Goal: Information Seeking & Learning: Learn about a topic

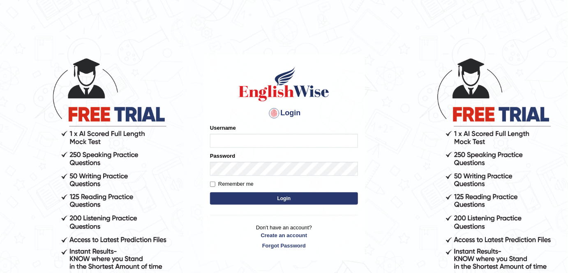
type input "alexa_"
click at [249, 195] on button "Login" at bounding box center [284, 198] width 148 height 12
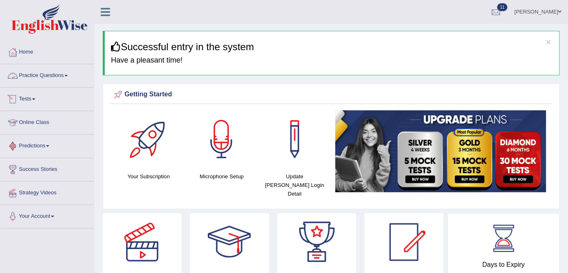
click at [46, 73] on link "Practice Questions" at bounding box center [47, 74] width 94 height 21
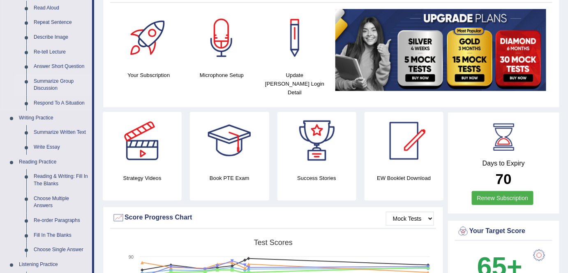
scroll to position [102, 0]
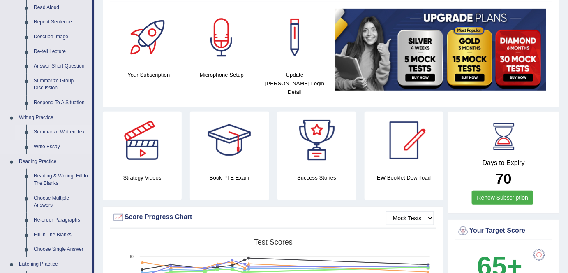
click at [73, 130] on link "Summarize Written Text" at bounding box center [61, 132] width 62 height 15
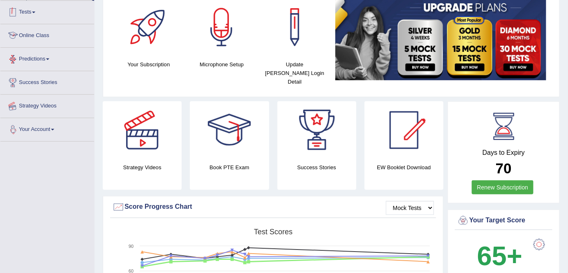
scroll to position [144, 0]
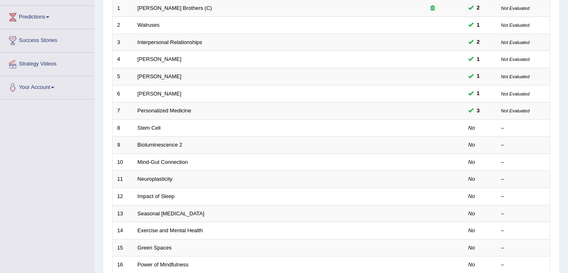
scroll to position [129, 0]
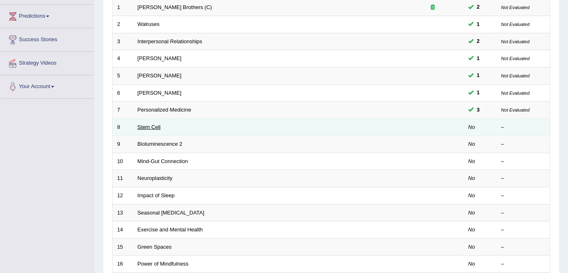
click at [150, 127] on link "Stem Cell" at bounding box center [149, 127] width 23 height 6
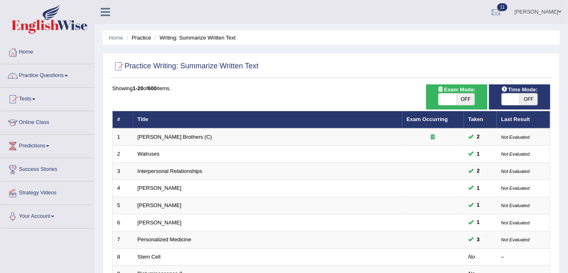
click at [464, 96] on span "OFF" at bounding box center [466, 99] width 18 height 12
checkbox input "true"
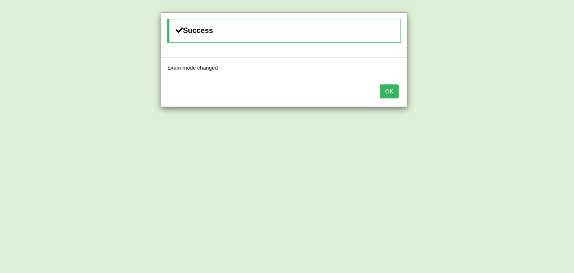
click at [395, 88] on button "OK" at bounding box center [389, 91] width 19 height 14
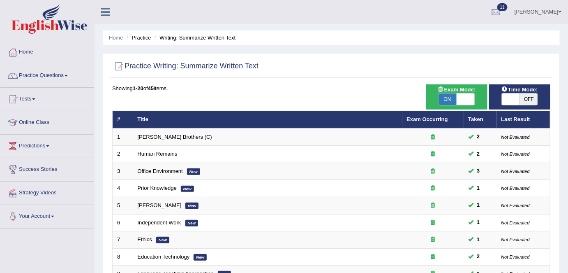
click at [529, 96] on span "OFF" at bounding box center [529, 99] width 18 height 12
checkbox input "true"
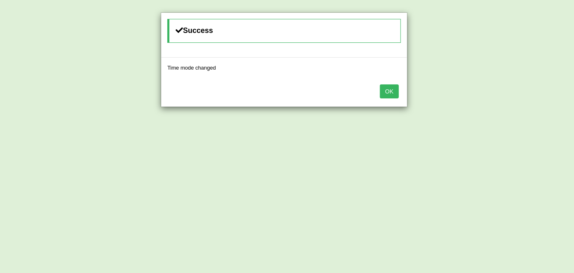
click at [390, 92] on button "OK" at bounding box center [389, 91] width 19 height 14
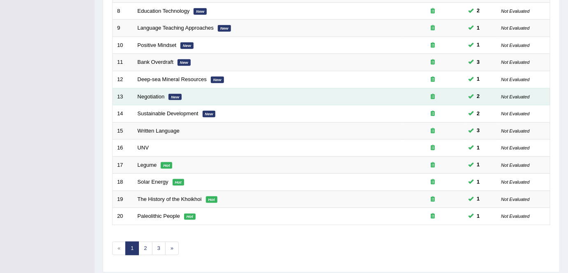
scroll to position [249, 0]
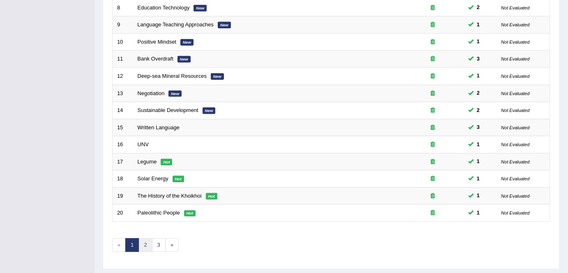
click at [142, 240] on link "2" at bounding box center [146, 245] width 14 height 14
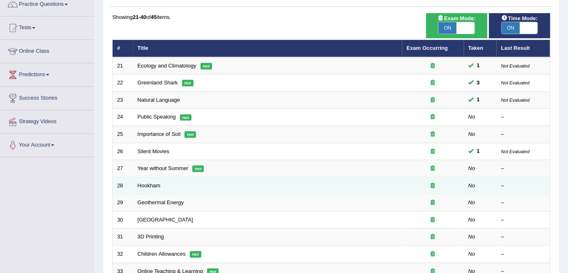
scroll to position [76, 0]
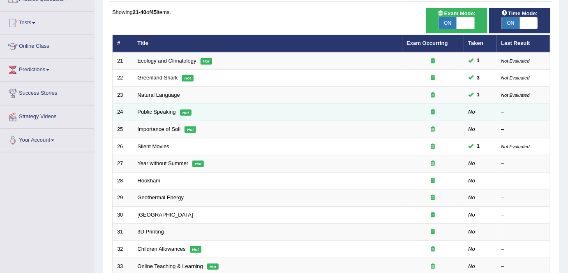
click at [148, 106] on td "Public Speaking Hot" at bounding box center [267, 112] width 269 height 17
click at [149, 109] on link "Public Speaking" at bounding box center [157, 112] width 38 height 6
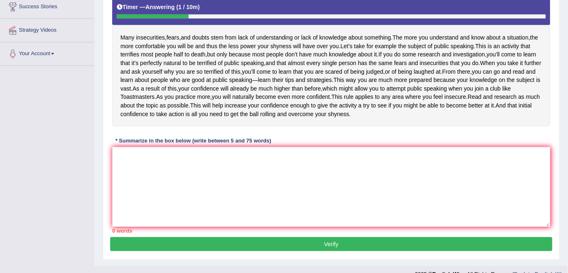
scroll to position [163, 0]
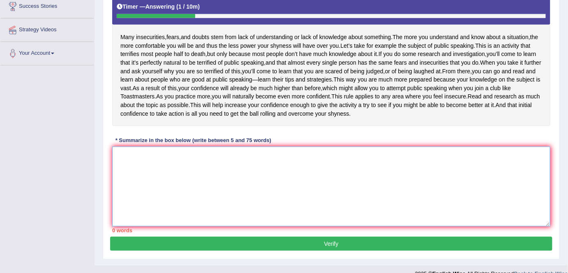
click at [268, 226] on textarea at bounding box center [331, 186] width 438 height 80
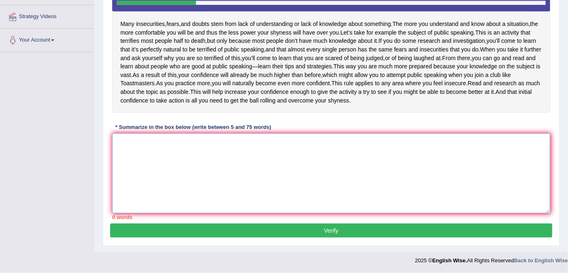
scroll to position [180, 0]
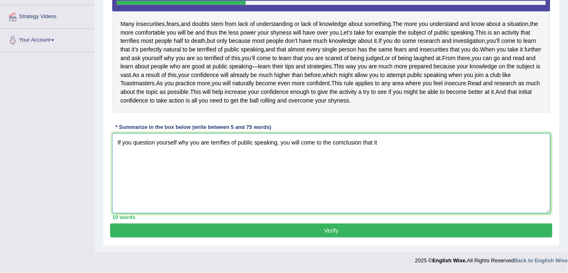
click at [343, 185] on textarea "If you question yourself why you are terrifies of public speaking, you will com…" at bounding box center [331, 173] width 438 height 80
click at [384, 190] on textarea "If you question yourself why you are terrifies of public speaking, you will com…" at bounding box center [331, 173] width 438 height 80
click at [116, 189] on textarea "If you question yourself why you are terrifies of public speaking, you will und…" at bounding box center [331, 173] width 438 height 80
click at [126, 183] on textarea "If you question yourself why you are terrifies of public speaking, you will und…" at bounding box center [331, 173] width 438 height 80
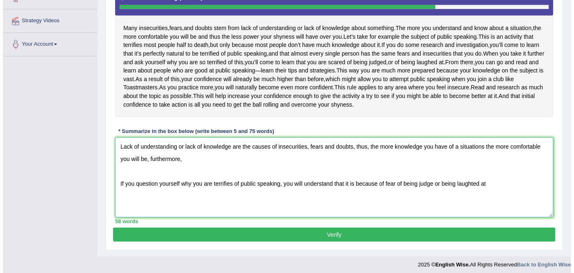
scroll to position [173, 0]
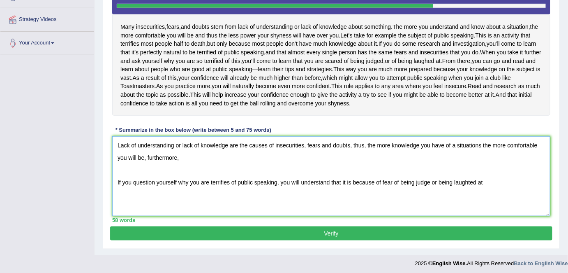
click at [116, 216] on textarea "Lack of understanding or lack of knowledge are the causes of insecurities, fear…" at bounding box center [331, 176] width 438 height 80
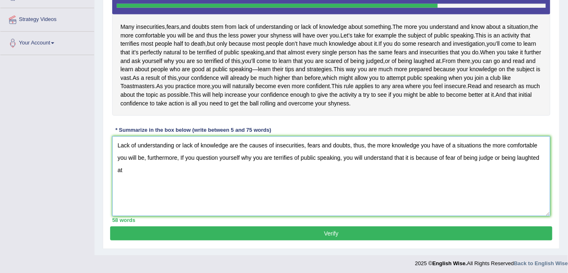
click at [293, 207] on textarea "Lack of understanding or lack of knowledge are the causes of insecurities, fear…" at bounding box center [331, 176] width 438 height 80
click at [257, 216] on textarea "Lack of understanding or lack of knowledge are the causes of insecurities, fear…" at bounding box center [331, 176] width 438 height 80
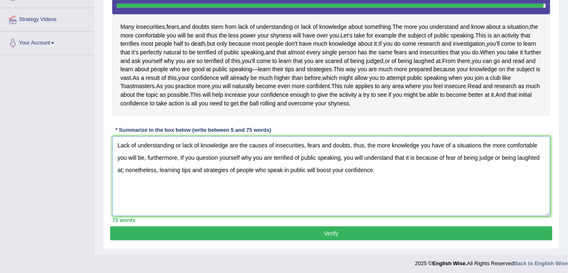
click at [236, 216] on textarea "Lack of understanding or lack of knowledge are the causes of insecurities, fear…" at bounding box center [331, 176] width 438 height 80
type textarea "Lack of understanding or lack of knowledge are the causes of insecurities, fear…"
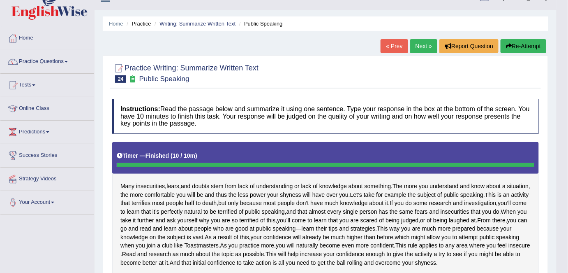
scroll to position [0, 0]
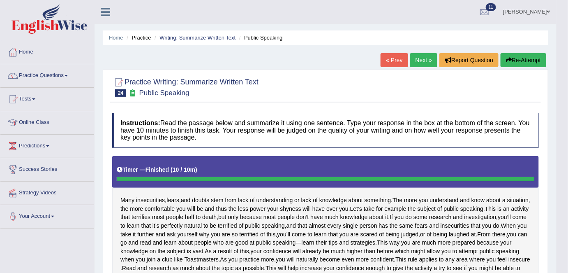
click at [518, 56] on button "Re-Attempt" at bounding box center [524, 60] width 46 height 14
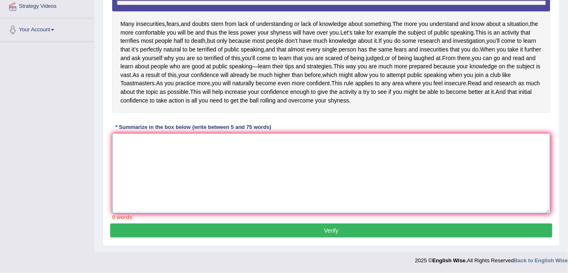
click at [306, 166] on textarea at bounding box center [331, 173] width 438 height 80
paste textarea "Lack of understanding or lack of knowledge are the causes of insecurities, fear…"
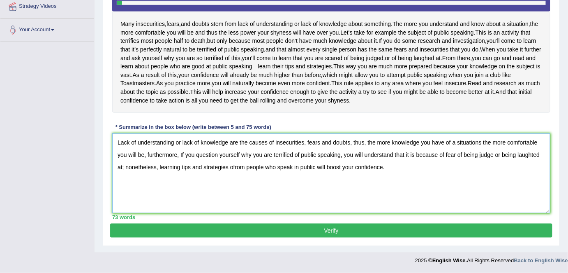
click at [233, 166] on textarea "Lack of understanding or lack of knowledge are the causes of insecurities, fear…" at bounding box center [331, 173] width 438 height 80
click at [455, 143] on textarea "Lack of understanding or lack of knowledge are the causes of insecurities, fear…" at bounding box center [331, 173] width 438 height 80
click at [480, 145] on textarea "Lack of understanding or lack of knowledge are the causes of insecurities, fear…" at bounding box center [331, 173] width 438 height 80
type textarea "Lack of understanding or lack of knowledge are the causes of insecurities, fear…"
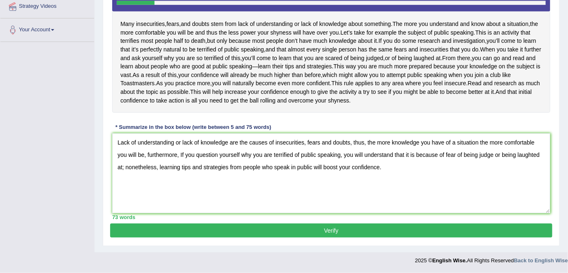
click at [262, 230] on button "Verify" at bounding box center [331, 230] width 442 height 14
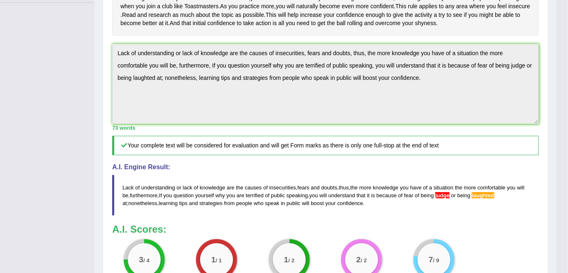
scroll to position [229, 0]
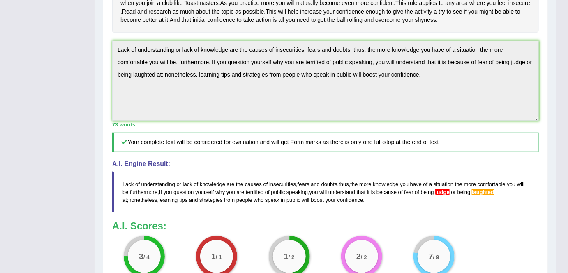
click at [112, 106] on div "Instructions: Read the passage below and summarize it using one sentence. Type …" at bounding box center [325, 87] width 431 height 407
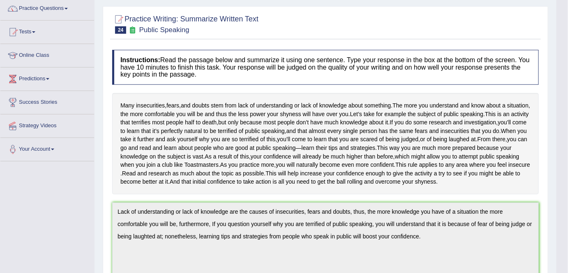
scroll to position [56, 0]
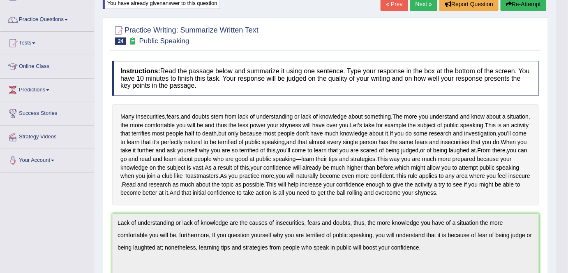
click at [528, 5] on button "Re-Attempt" at bounding box center [524, 4] width 46 height 14
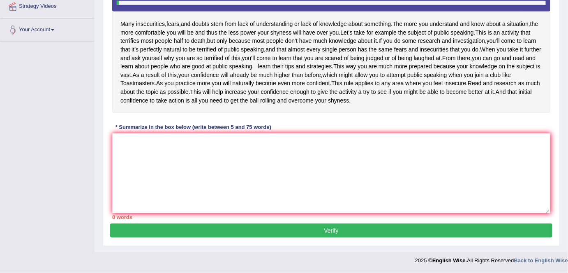
scroll to position [229, 0]
click at [253, 166] on textarea at bounding box center [331, 173] width 438 height 80
paste textarea "Lack of understanding or lack of knowledge are the causes of insecurities, fear…"
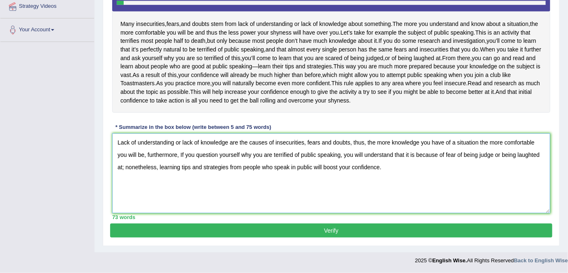
click at [523, 158] on textarea "Lack of understanding or lack of knowledge are the causes of insecurities, fear…" at bounding box center [331, 173] width 438 height 80
click at [482, 162] on textarea "Lack of understanding or lack of knowledge are the causes of insecurities, fear…" at bounding box center [331, 173] width 438 height 80
type textarea "Lack of understanding or lack of knowledge are the causes of insecurities, fear…"
click at [323, 236] on button "Verify" at bounding box center [331, 230] width 442 height 14
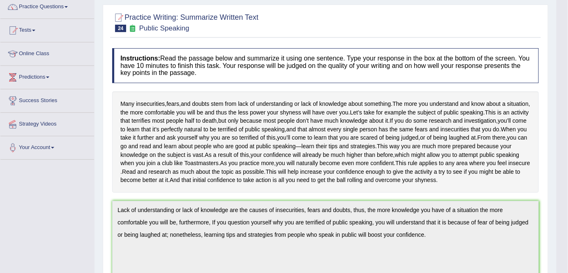
scroll to position [0, 0]
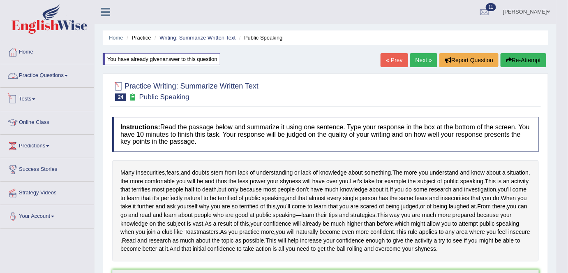
click at [48, 76] on link "Practice Questions" at bounding box center [47, 74] width 94 height 21
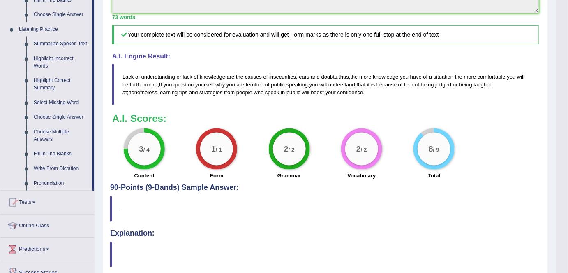
scroll to position [336, 0]
click at [63, 169] on link "Write From Dictation" at bounding box center [61, 168] width 62 height 15
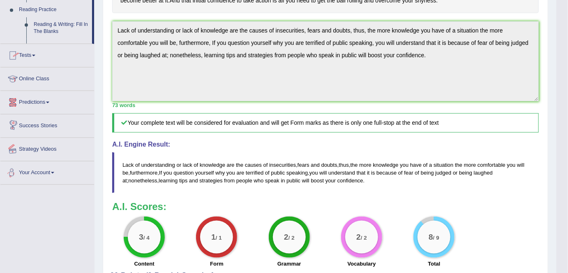
scroll to position [312, 0]
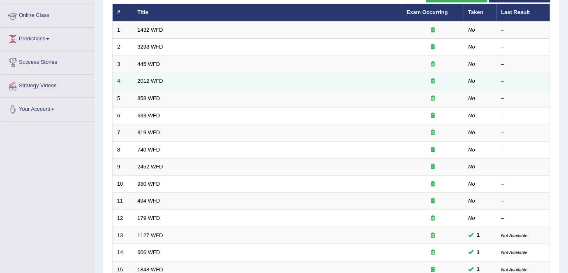
scroll to position [111, 0]
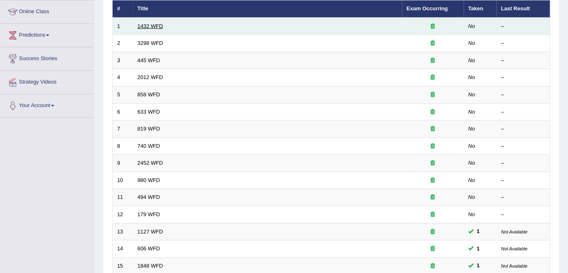
click at [144, 23] on link "1432 WFD" at bounding box center [150, 26] width 25 height 6
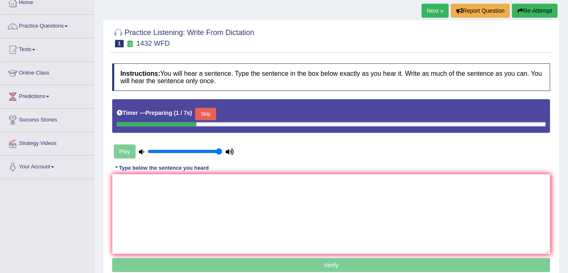
scroll to position [58, 0]
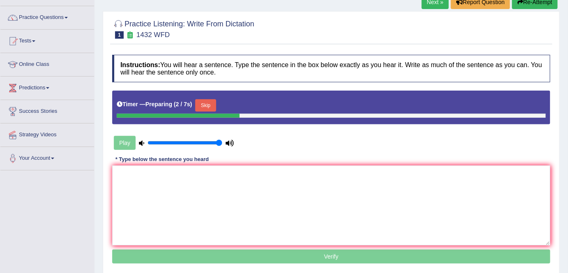
click at [206, 104] on button "Skip" at bounding box center [205, 105] width 21 height 12
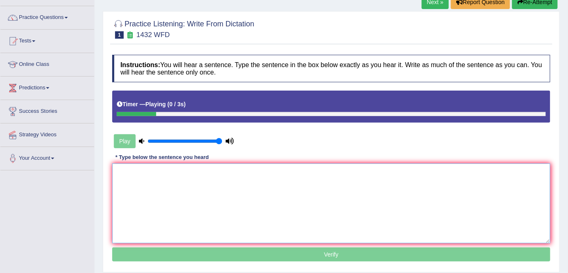
click at [187, 173] on textarea at bounding box center [331, 203] width 438 height 80
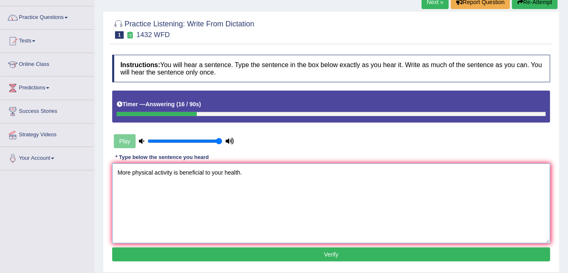
type textarea "More physical activity is beneficial to your health."
click at [208, 251] on button "Verify" at bounding box center [331, 254] width 438 height 14
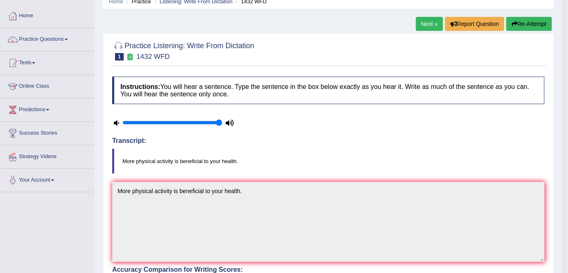
scroll to position [28, 0]
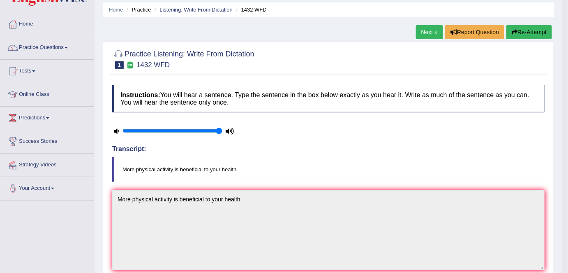
click at [430, 29] on link "Next »" at bounding box center [429, 32] width 27 height 14
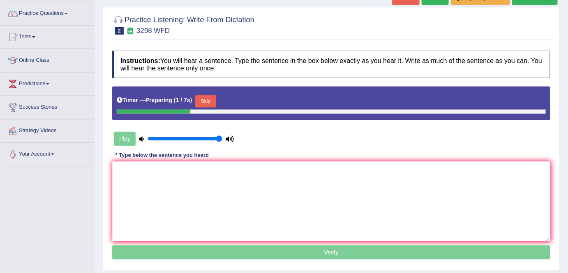
scroll to position [76, 0]
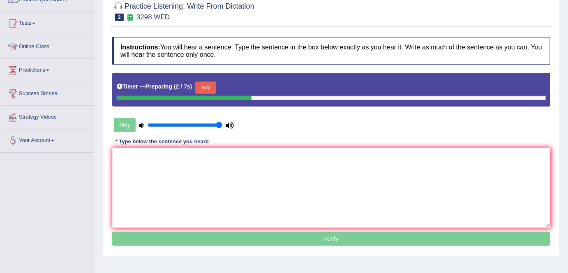
click at [215, 84] on button "Skip" at bounding box center [205, 87] width 21 height 12
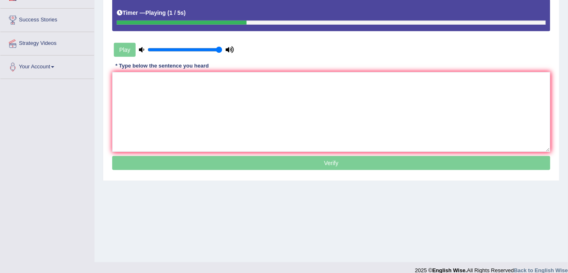
scroll to position [159, 0]
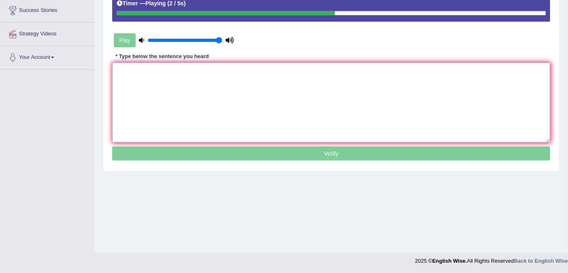
click at [215, 84] on textarea at bounding box center [331, 102] width 438 height 80
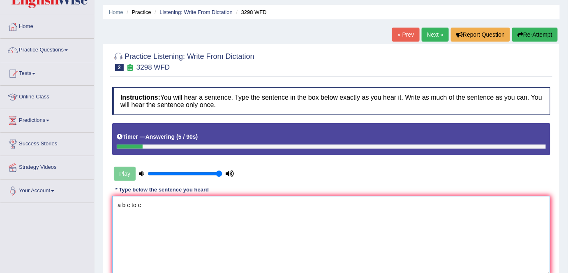
scroll to position [25, 0]
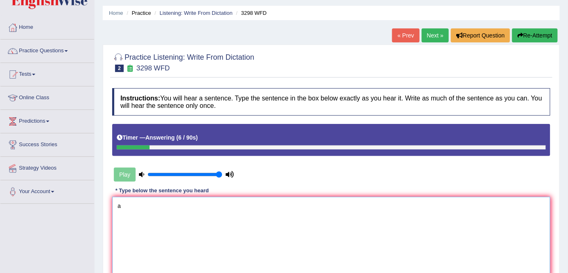
type textarea "a"
click at [546, 34] on button "Re-Attempt" at bounding box center [535, 35] width 46 height 14
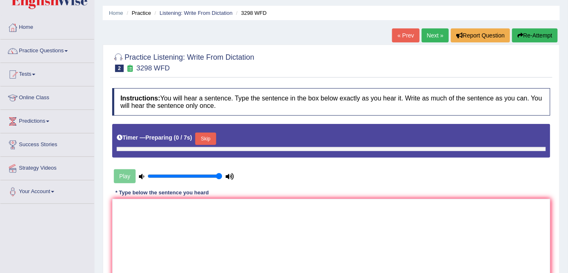
scroll to position [25, 0]
click at [189, 214] on textarea at bounding box center [331, 239] width 438 height 80
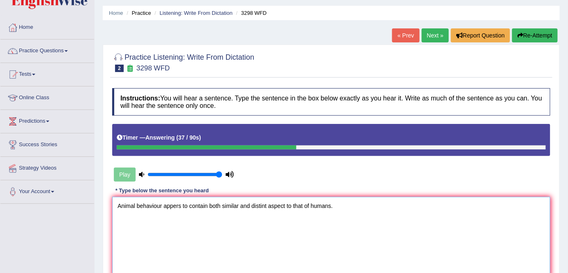
click at [267, 205] on textarea "Animal behaviour appers to contain both similar and distint aspect to that of h…" at bounding box center [331, 236] width 438 height 80
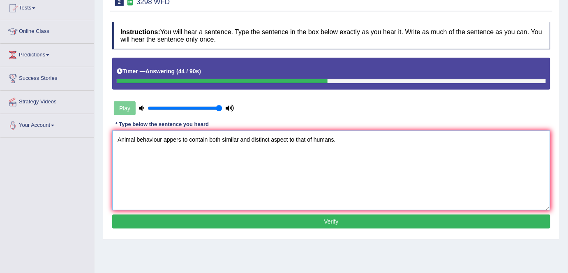
scroll to position [95, 0]
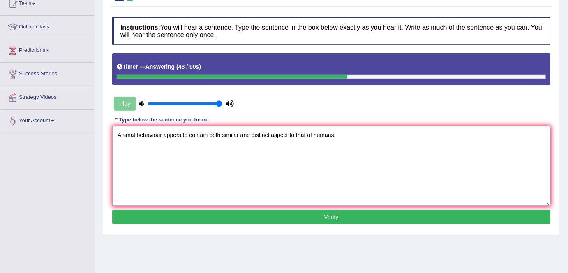
type textarea "Animal behaviour appers to contain both similar and distinct aspect to that of …"
click at [221, 213] on button "Verify" at bounding box center [331, 217] width 438 height 14
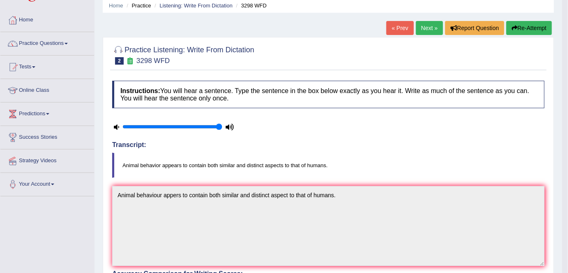
scroll to position [32, 0]
click at [430, 21] on link "Next »" at bounding box center [429, 28] width 27 height 14
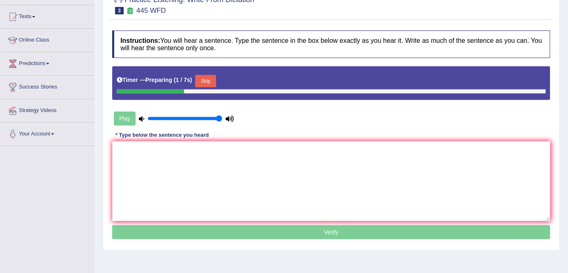
scroll to position [83, 0]
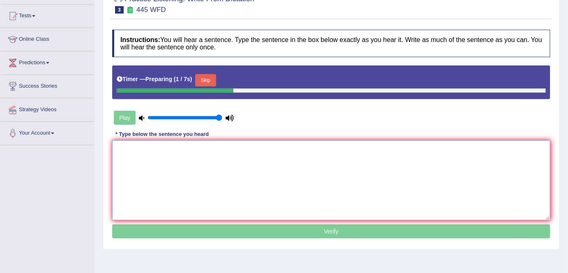
click at [218, 162] on textarea at bounding box center [331, 180] width 438 height 80
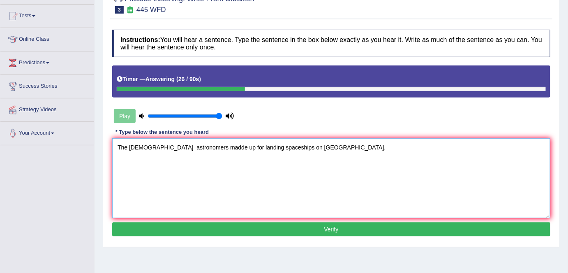
click at [204, 146] on textarea "The American astronomers madde up for landing spaceships on Mars." at bounding box center [331, 178] width 438 height 80
click at [213, 146] on textarea "The American astronomers made up for landing spaceships on Mars." at bounding box center [331, 178] width 438 height 80
click at [211, 148] on textarea "The American astronomers made upplans for landing spaceships on Mars." at bounding box center [331, 178] width 438 height 80
click at [157, 146] on textarea "The American astronomers made up plans for landing spaceships on Mars." at bounding box center [331, 178] width 438 height 80
type textarea "The American astronomers made up plans for landing spaceships on Mars."
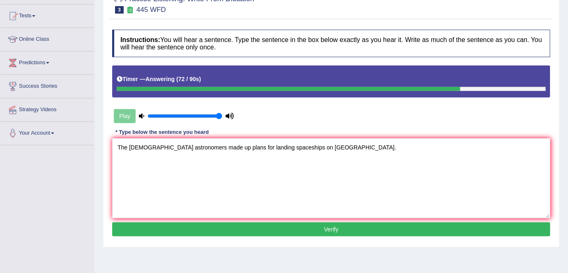
click at [233, 220] on div "Instructions: You will hear a sentence. Type the sentence in the box below exac…" at bounding box center [331, 133] width 442 height 217
click at [232, 231] on button "Verify" at bounding box center [331, 229] width 438 height 14
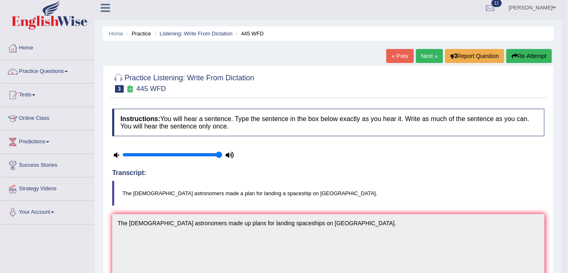
scroll to position [10, 0]
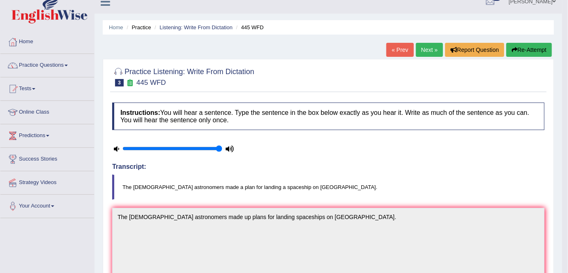
click at [418, 45] on link "Next »" at bounding box center [429, 50] width 27 height 14
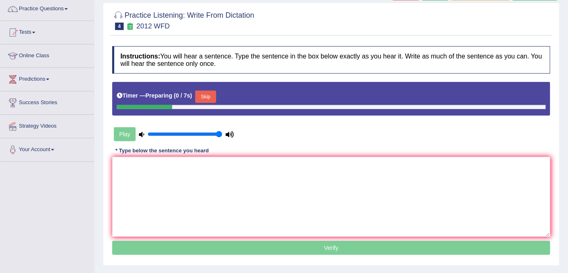
scroll to position [88, 0]
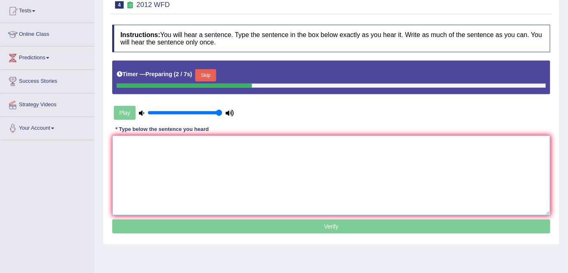
click at [181, 159] on textarea at bounding box center [331, 175] width 438 height 80
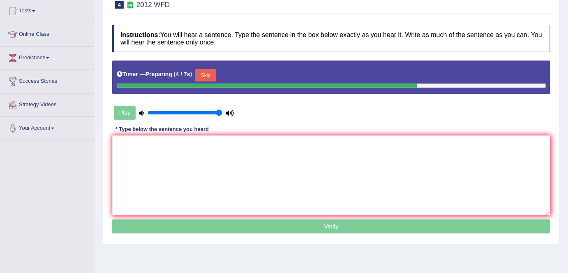
click at [207, 77] on button "Skip" at bounding box center [205, 75] width 21 height 12
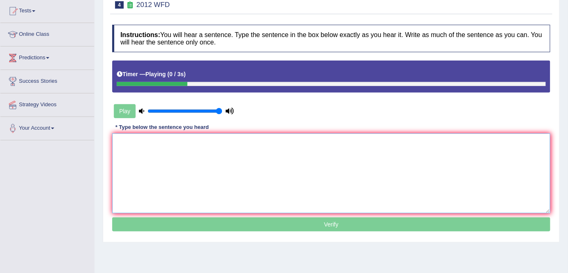
click at [168, 179] on textarea at bounding box center [331, 173] width 438 height 80
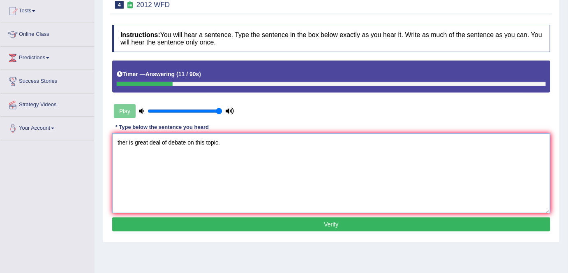
click at [119, 141] on textarea "ther is great deal of debate on this topic." at bounding box center [331, 173] width 438 height 80
type textarea "There is great deal of debate on this topic."
click at [185, 222] on button "Verify" at bounding box center [331, 224] width 438 height 14
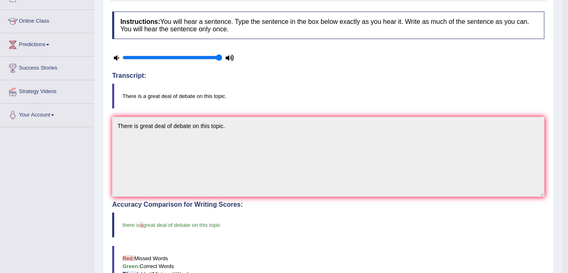
scroll to position [0, 0]
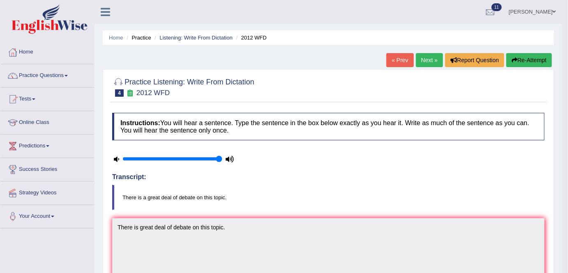
click at [432, 61] on link "Next »" at bounding box center [429, 60] width 27 height 14
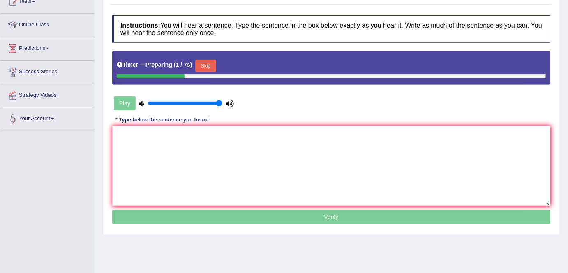
click at [206, 67] on button "Skip" at bounding box center [205, 66] width 21 height 12
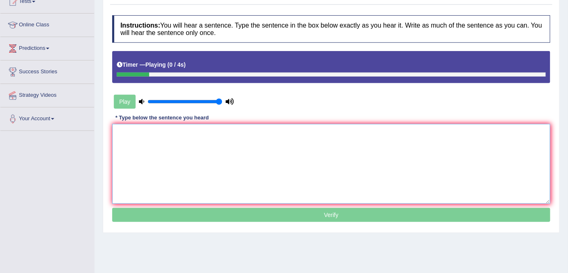
click at [178, 129] on textarea at bounding box center [331, 164] width 438 height 80
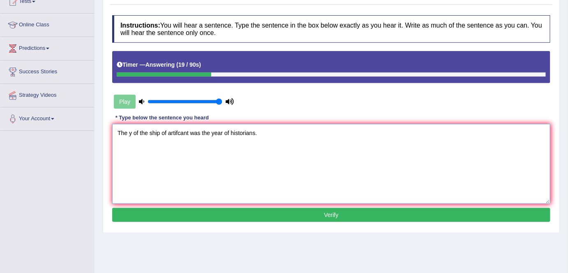
click at [132, 134] on textarea "The y of the ship of artifcant was the year of historians." at bounding box center [331, 164] width 438 height 80
click at [237, 131] on textarea "The year of the ship of artifcant was the year of historians." at bounding box center [331, 164] width 438 height 80
type textarea "The year of the ship of artifcant was the year of astonishing historians."
click at [253, 211] on button "Verify" at bounding box center [331, 215] width 438 height 14
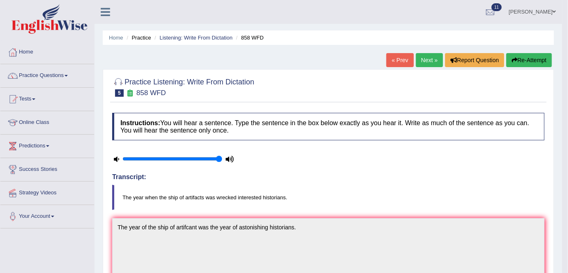
click at [420, 54] on link "Next »" at bounding box center [429, 60] width 27 height 14
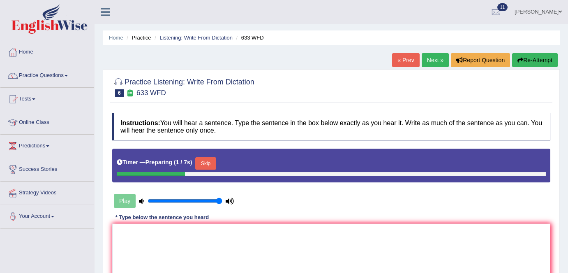
click at [211, 167] on button "Skip" at bounding box center [205, 163] width 21 height 12
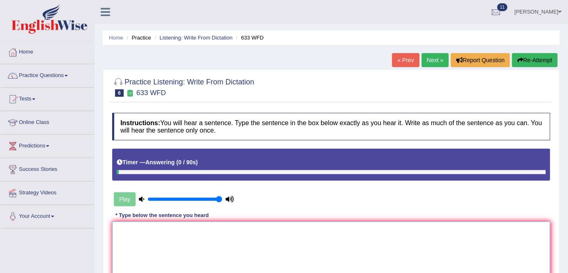
click at [193, 236] on textarea at bounding box center [331, 261] width 438 height 80
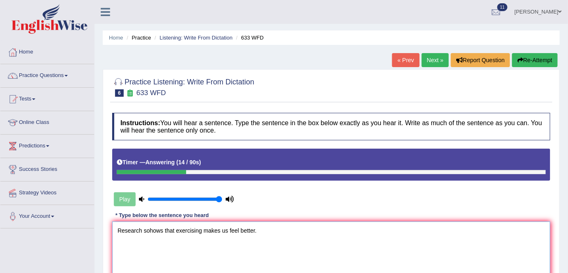
click at [151, 230] on textarea "Research sohows that exercising makes us feel better." at bounding box center [331, 261] width 438 height 80
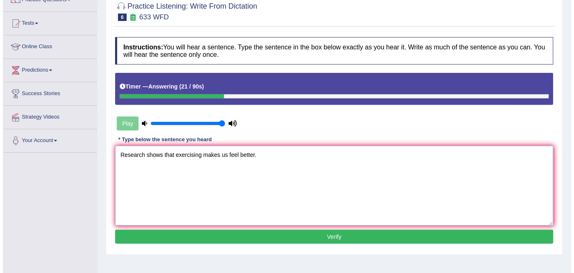
scroll to position [76, 0]
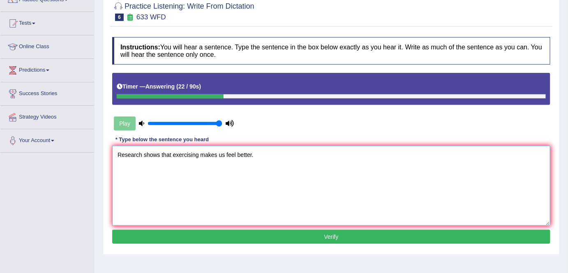
type textarea "Research shows that exercising makes us feel better."
click at [234, 229] on button "Verify" at bounding box center [331, 236] width 438 height 14
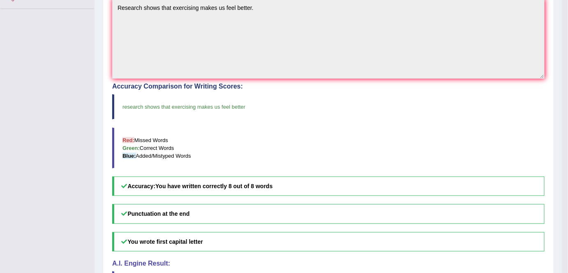
scroll to position [0, 0]
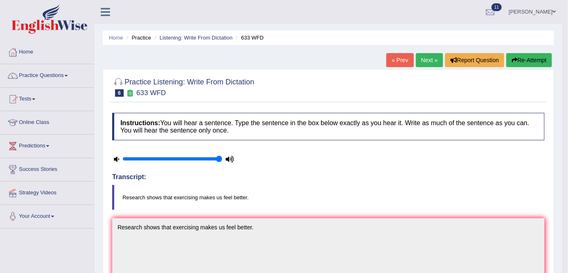
click at [416, 63] on link "Next »" at bounding box center [429, 60] width 27 height 14
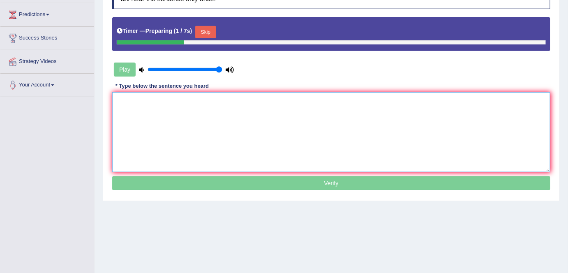
click at [297, 127] on textarea at bounding box center [331, 132] width 438 height 80
click at [216, 33] on button "Skip" at bounding box center [205, 32] width 21 height 12
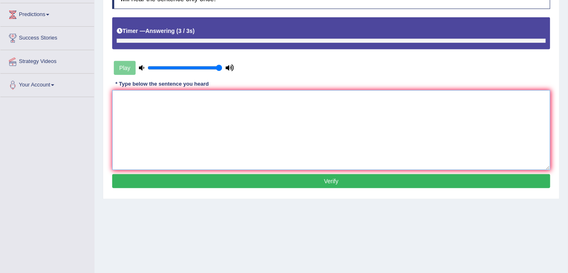
click at [199, 99] on textarea at bounding box center [331, 130] width 438 height 80
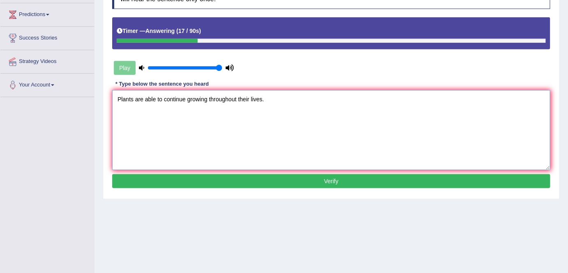
type textarea "Plants are able to continue growing throughout their lives."
click at [163, 180] on button "Verify" at bounding box center [331, 181] width 438 height 14
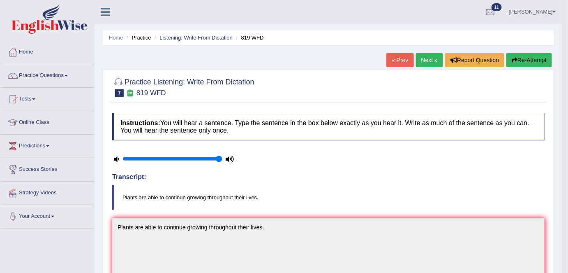
click at [424, 58] on link "Next »" at bounding box center [429, 60] width 27 height 14
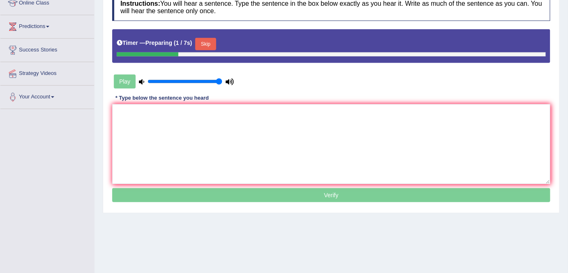
scroll to position [119, 0]
click at [209, 49] on button "Skip" at bounding box center [205, 44] width 21 height 12
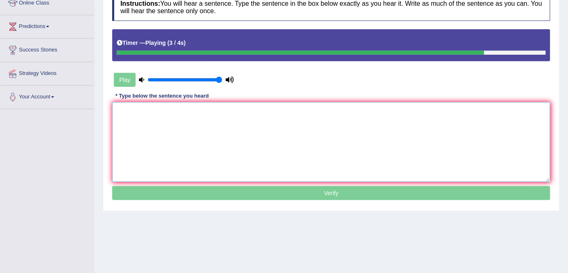
click at [176, 136] on textarea at bounding box center [331, 142] width 438 height 80
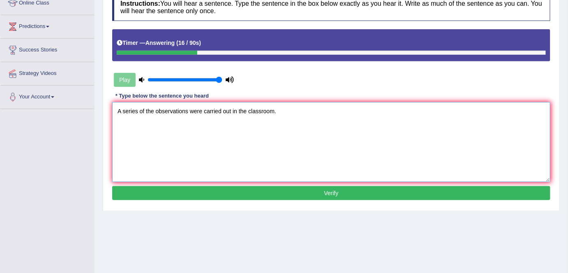
type textarea "A series of the observations were carried out in the classroom."
click at [175, 190] on button "Verify" at bounding box center [331, 193] width 438 height 14
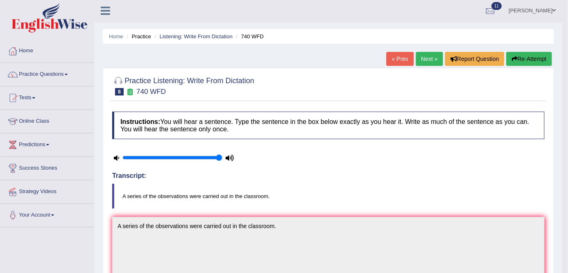
scroll to position [0, 0]
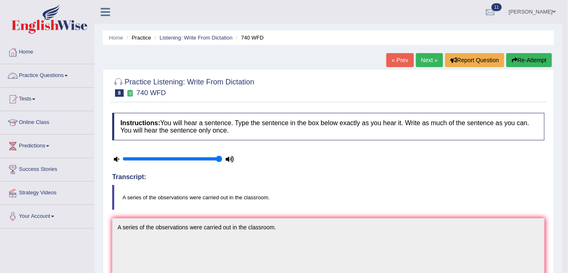
click at [72, 75] on link "Practice Questions" at bounding box center [47, 74] width 94 height 21
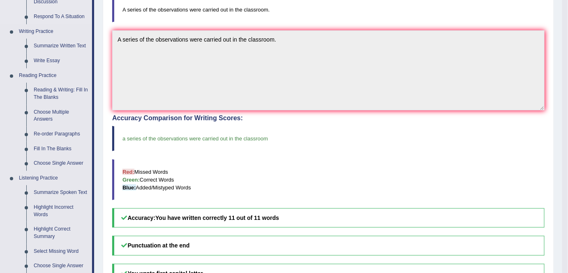
scroll to position [188, 0]
click at [60, 87] on link "Reading & Writing: Fill In The Blanks" at bounding box center [61, 93] width 62 height 22
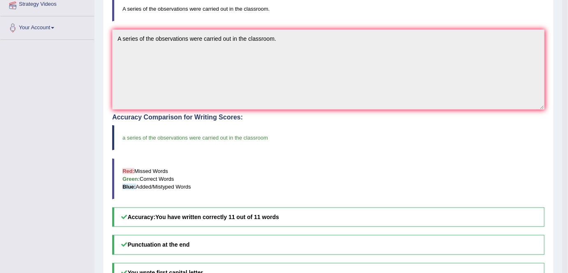
scroll to position [216, 0]
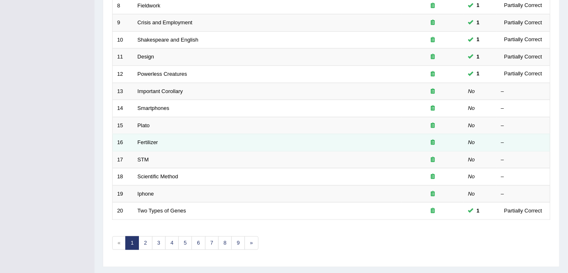
scroll to position [252, 0]
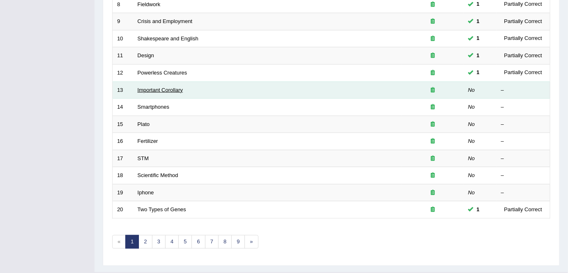
click at [149, 87] on link "Important Corollary" at bounding box center [161, 90] width 46 height 6
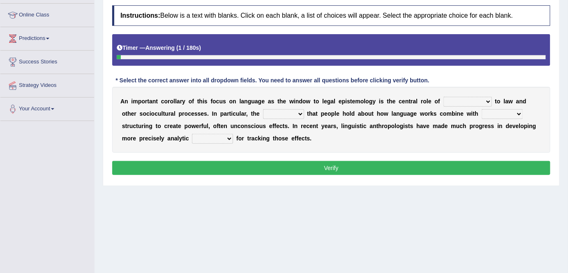
scroll to position [107, 0]
click at [484, 99] on select "discourse epoch dialect acquaintance" at bounding box center [468, 102] width 49 height 10
select select "epoch"
click at [444, 97] on select "discourse epoch dialect acquaintance" at bounding box center [468, 102] width 49 height 10
click at [297, 112] on select "deviation besmirch consent ideas" at bounding box center [283, 114] width 41 height 10
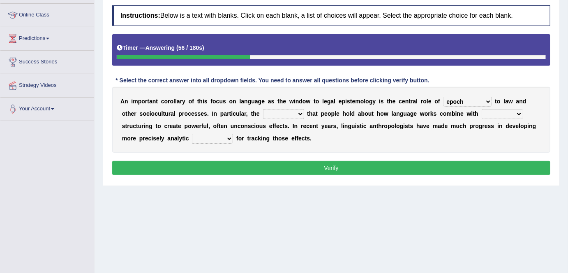
select select "ideas"
click at [263, 109] on select "deviation besmirch consent ideas" at bounding box center [283, 114] width 41 height 10
click at [517, 113] on select "mandatory linguistic legitimate customary" at bounding box center [502, 114] width 41 height 10
select select "linguistic"
click at [482, 109] on select "mandatory linguistic legitimate customary" at bounding box center [502, 114] width 41 height 10
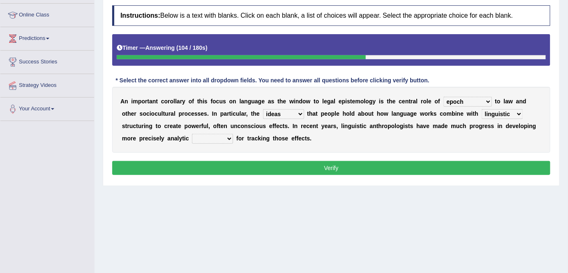
click at [229, 136] on select "tools appetite albums stroke" at bounding box center [212, 139] width 41 height 10
select select "tools"
click at [192, 134] on select "tools appetite albums stroke" at bounding box center [212, 139] width 41 height 10
click at [229, 167] on button "Verify" at bounding box center [331, 168] width 438 height 14
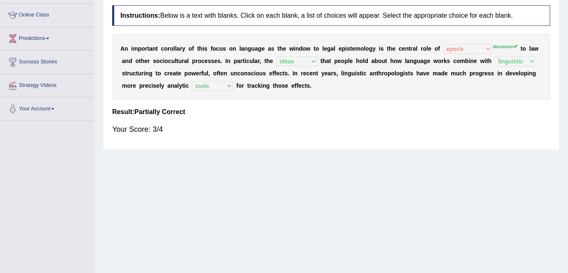
scroll to position [0, 0]
